Goal: Check status: Check status

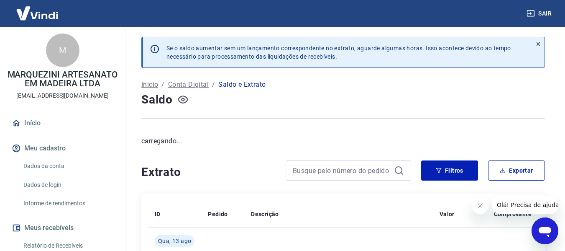
click at [183, 95] on icon "button" at bounding box center [183, 99] width 10 height 10
click at [183, 97] on icon "button" at bounding box center [183, 99] width 10 height 8
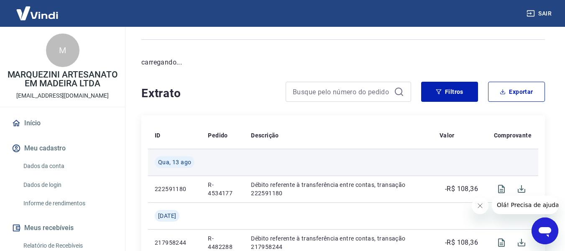
scroll to position [84, 0]
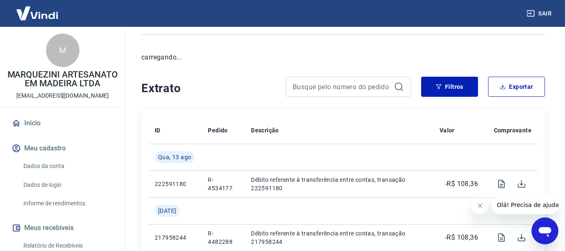
click at [482, 203] on icon "Fechar mensagem da empresa" at bounding box center [479, 205] width 7 height 7
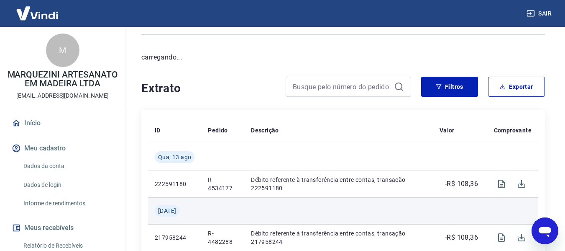
scroll to position [0, 0]
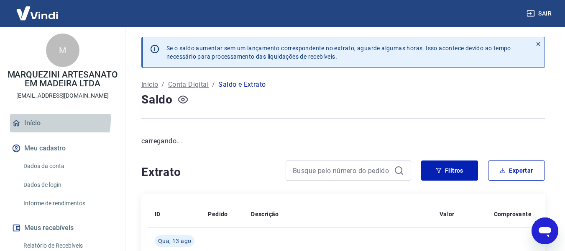
click at [50, 128] on link "Início" at bounding box center [62, 123] width 105 height 18
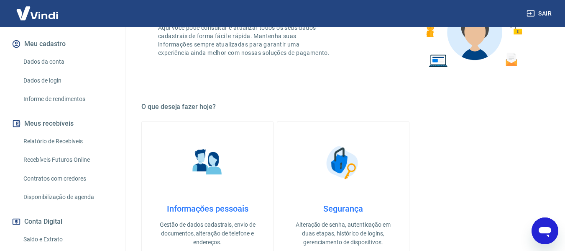
scroll to position [125, 0]
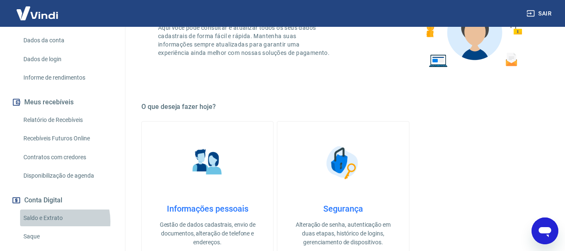
click at [51, 226] on link "Saldo e Extrato" at bounding box center [67, 217] width 95 height 17
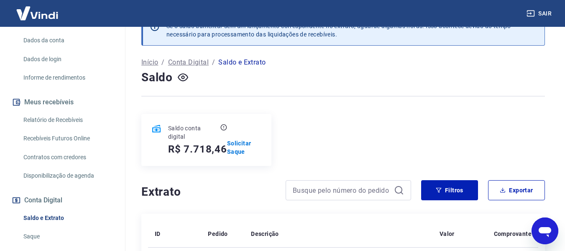
scroll to position [42, 0]
